Goal: Task Accomplishment & Management: Manage account settings

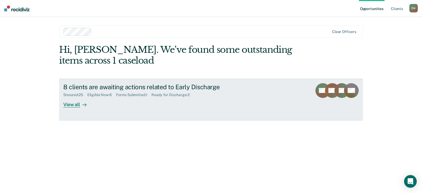
click at [71, 105] on div "View all" at bounding box center [78, 102] width 30 height 10
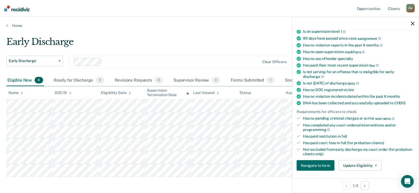
scroll to position [57, 0]
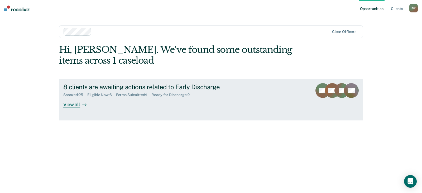
click at [67, 106] on div "View all" at bounding box center [78, 102] width 30 height 10
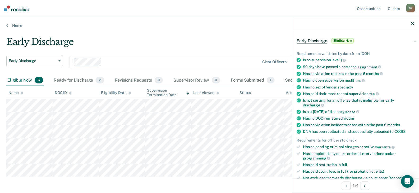
scroll to position [53, 0]
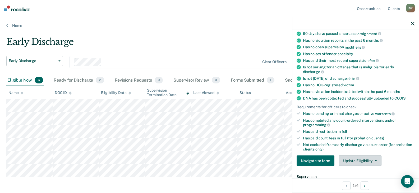
click at [357, 161] on button "Update Eligibility" at bounding box center [359, 161] width 43 height 11
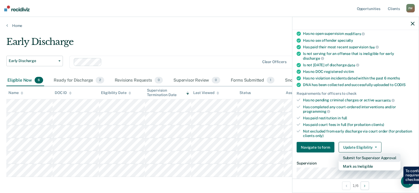
scroll to position [79, 0]
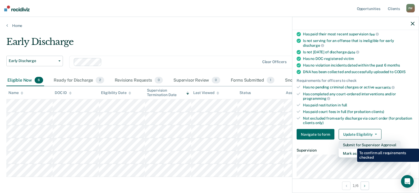
click at [353, 145] on button "Submit for Supervisor Approval" at bounding box center [369, 145] width 62 height 8
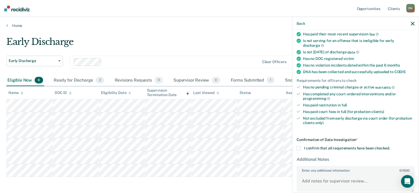
click at [300, 148] on span at bounding box center [298, 148] width 4 height 4
click at [389, 146] on input "I confirm that all requirements have been checked." at bounding box center [389, 146] width 0 height 0
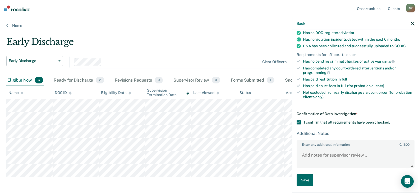
click at [322, 144] on label "Enter any additional information 0 / 1600" at bounding box center [355, 144] width 117 height 6
click at [322, 148] on textarea "Enter any additional information 0 / 1600" at bounding box center [355, 158] width 117 height 20
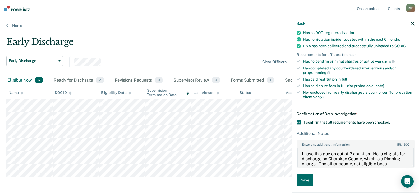
scroll to position [6, 0]
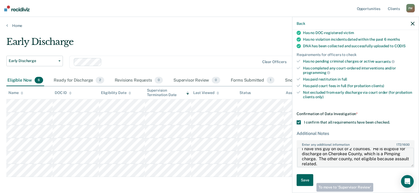
type textarea "I have this guy on out of 2 counties. He is eligible for discharge on Cherokee …"
click at [304, 180] on button "Save" at bounding box center [304, 180] width 17 height 12
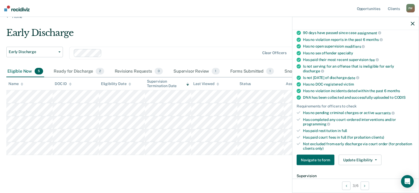
scroll to position [53, 0]
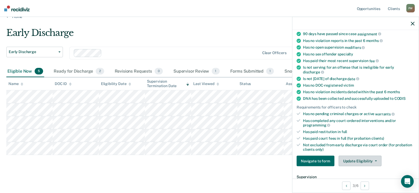
click at [357, 160] on button "Update Eligibility" at bounding box center [359, 161] width 43 height 11
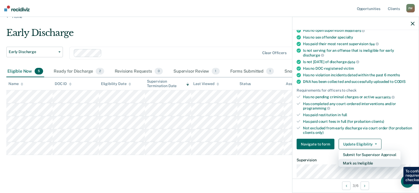
scroll to position [79, 0]
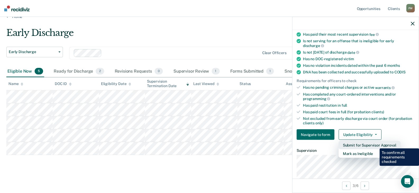
click at [375, 144] on button "Submit for Supervisor Approval" at bounding box center [369, 145] width 62 height 8
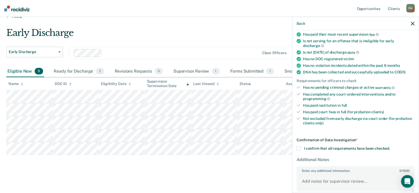
scroll to position [105, 0]
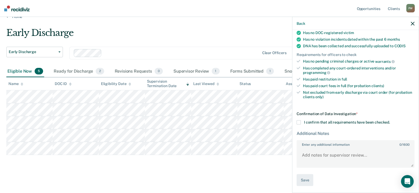
click at [299, 121] on span at bounding box center [298, 122] width 4 height 4
click at [389, 120] on input "I confirm that all requirements have been checked." at bounding box center [389, 120] width 0 height 0
click at [302, 180] on button "Save" at bounding box center [304, 180] width 17 height 12
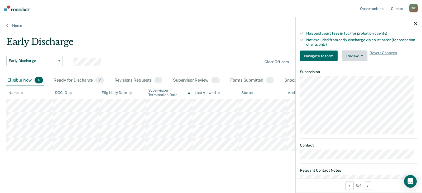
scroll to position [132, 0]
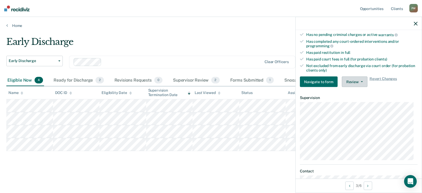
click at [360, 80] on button "Review" at bounding box center [355, 82] width 26 height 11
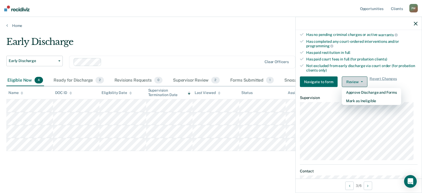
click at [359, 81] on span "button" at bounding box center [361, 81] width 4 height 1
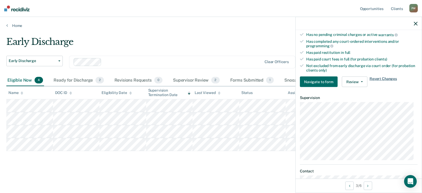
click at [379, 79] on span "Revert Changes" at bounding box center [383, 82] width 27 height 11
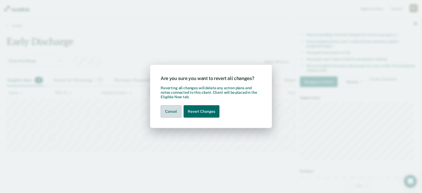
click at [168, 112] on button "Cancel" at bounding box center [171, 111] width 21 height 12
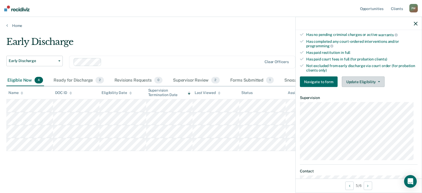
click at [363, 80] on button "Update Eligibility" at bounding box center [363, 82] width 43 height 11
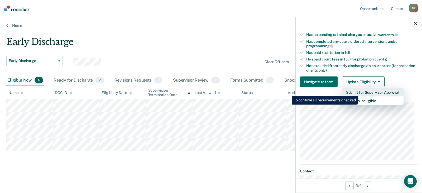
click at [359, 92] on button "Submit for Supervisor Approval" at bounding box center [373, 92] width 62 height 8
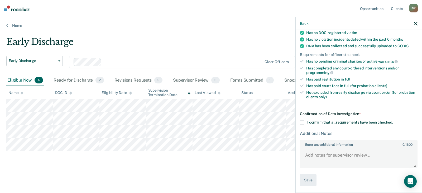
click at [303, 121] on span at bounding box center [302, 122] width 4 height 4
click at [393, 120] on input "I confirm that all requirements have been checked." at bounding box center [393, 120] width 0 height 0
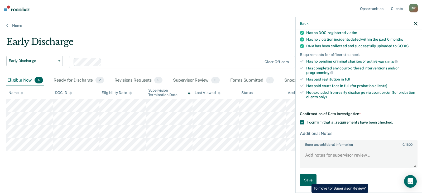
click at [307, 180] on button "Save" at bounding box center [308, 180] width 17 height 12
